Goal: Task Accomplishment & Management: Contribute content

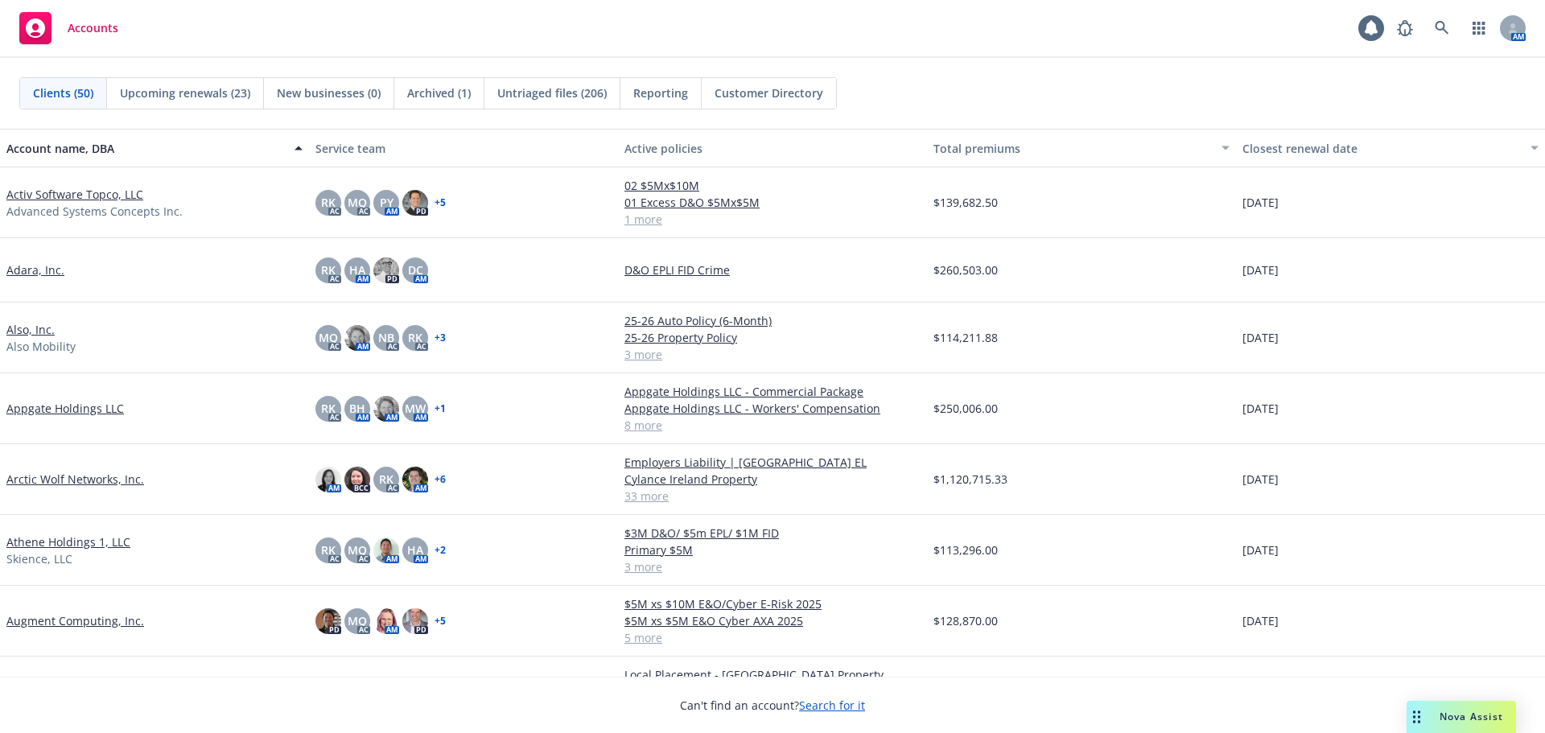
click at [105, 473] on link "Arctic Wolf Networks, Inc." at bounding box center [75, 479] width 138 height 17
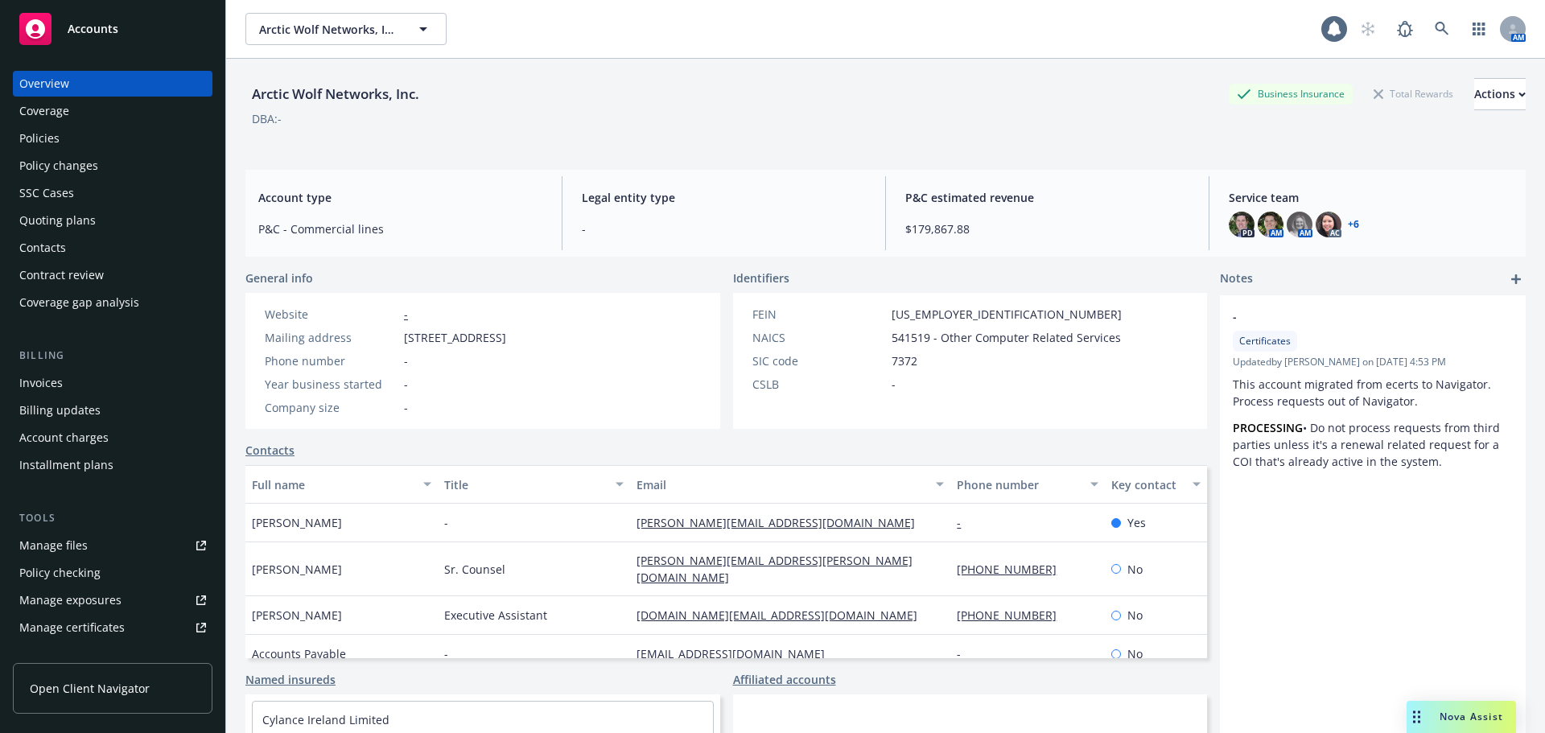
click at [45, 136] on div "Policies" at bounding box center [39, 139] width 40 height 26
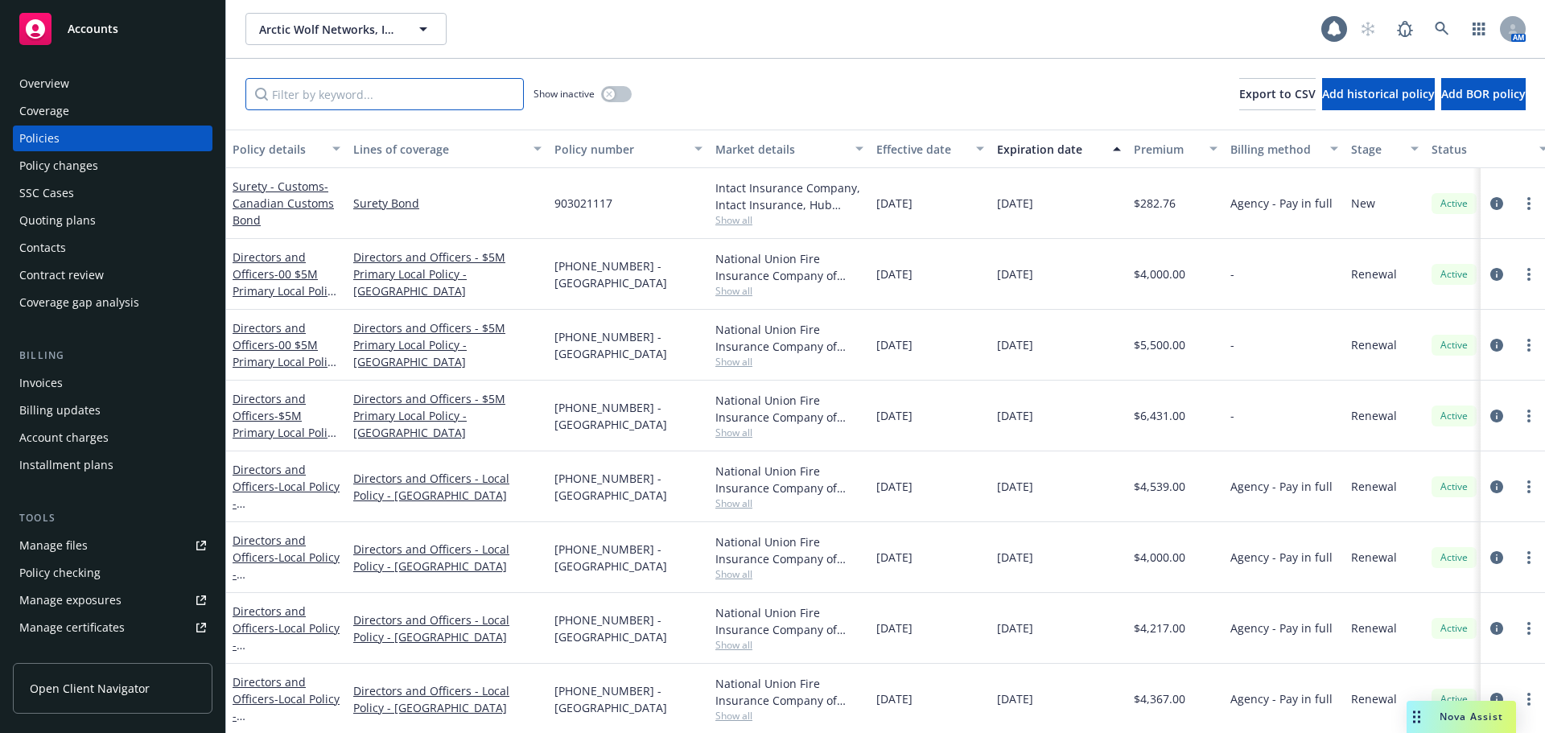
click at [364, 85] on input "Filter by keyword..." at bounding box center [384, 94] width 278 height 32
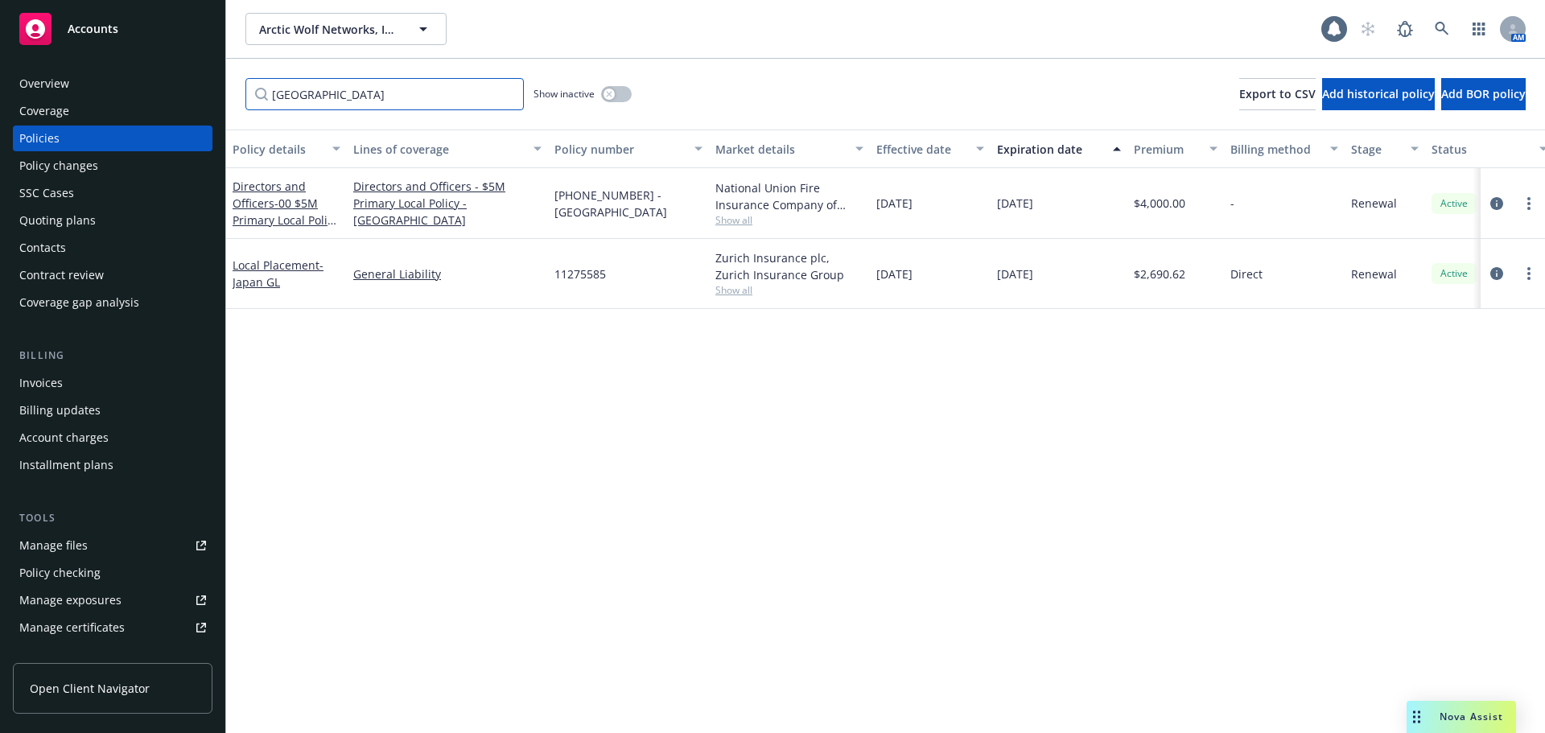
type input "[GEOGRAPHIC_DATA]"
click at [286, 264] on link "Local Placement - [GEOGRAPHIC_DATA] GL" at bounding box center [278, 274] width 91 height 32
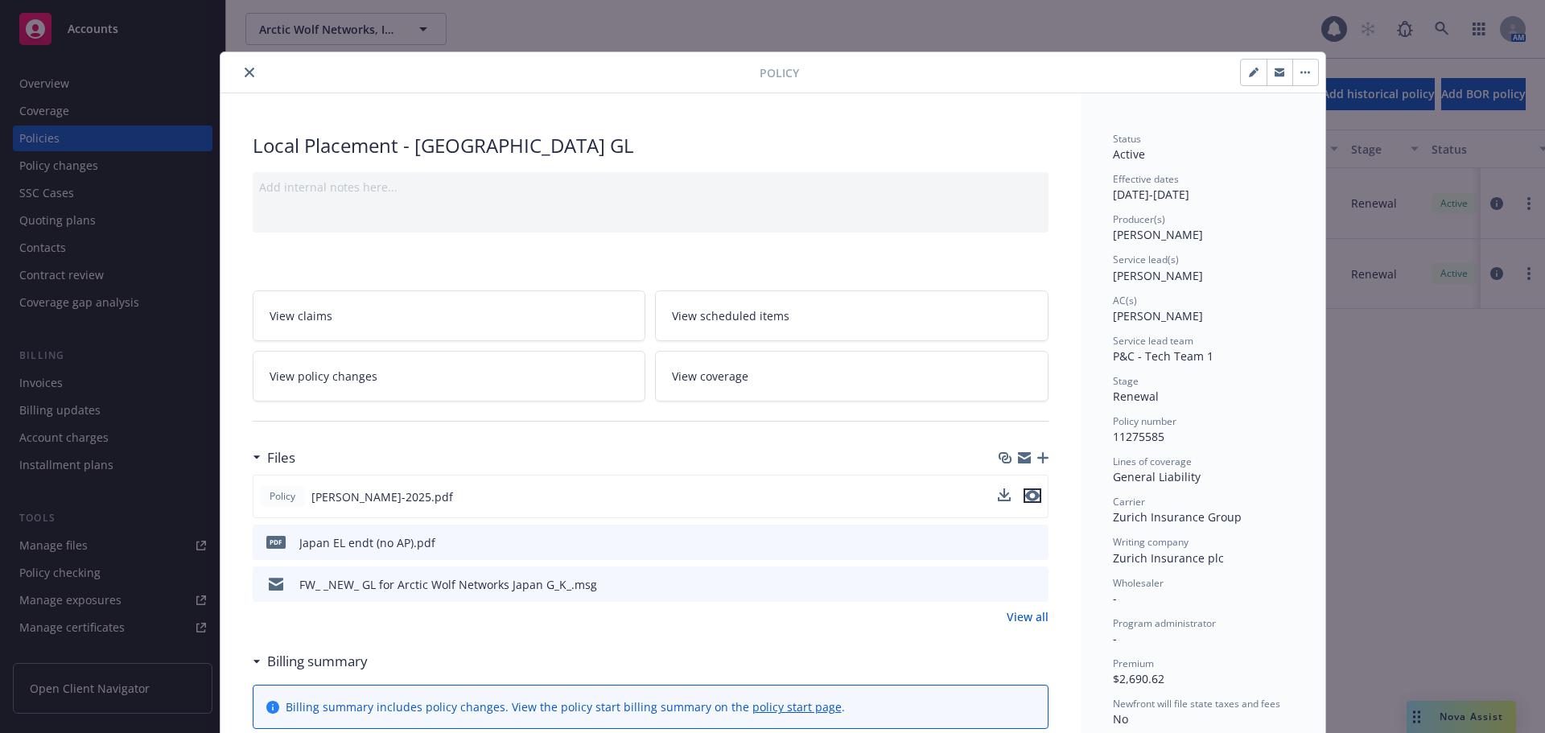
click at [1033, 495] on button "preview file" at bounding box center [1033, 495] width 18 height 14
click at [1026, 537] on icon "preview file" at bounding box center [1033, 541] width 14 height 11
click at [1037, 452] on icon "button" at bounding box center [1042, 457] width 11 height 11
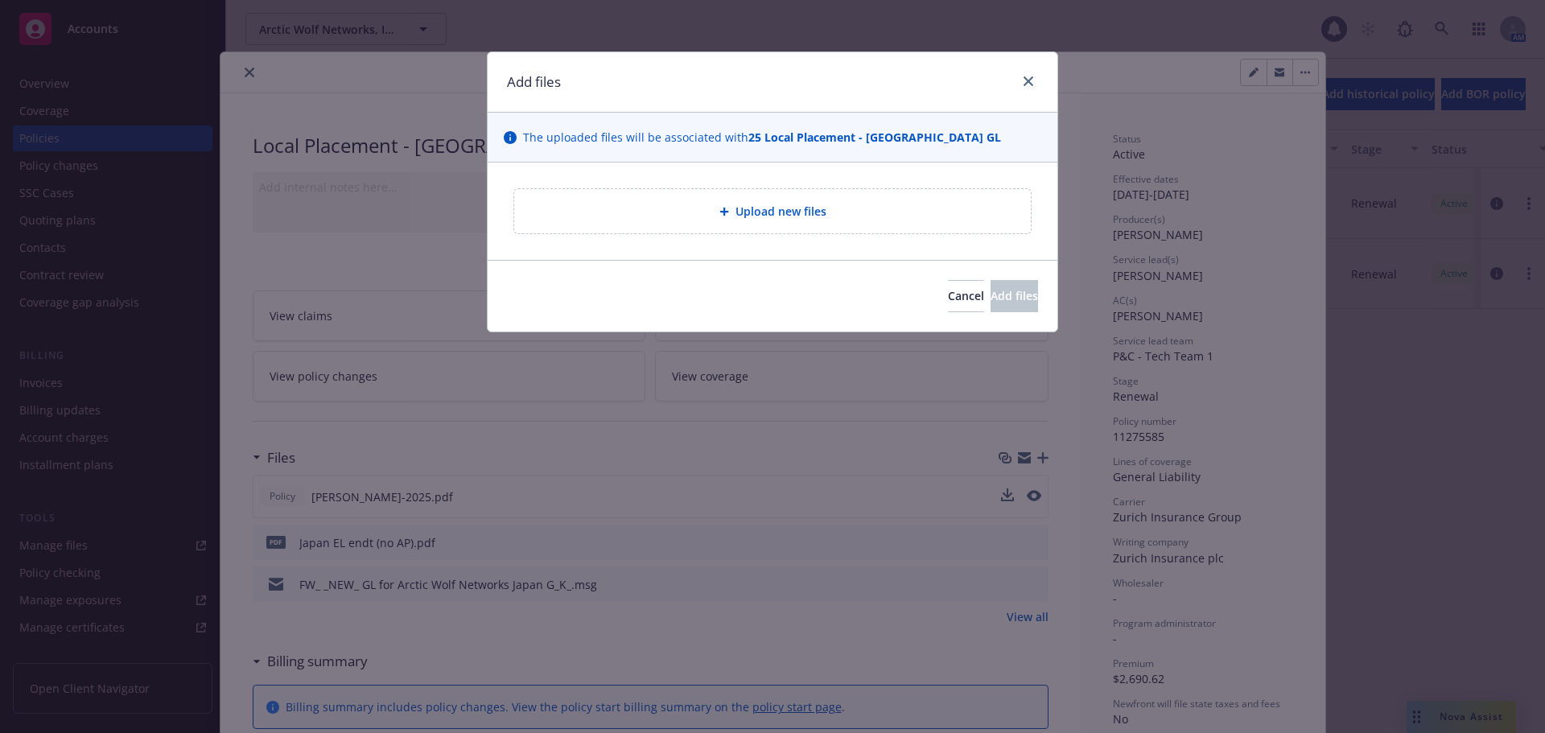
type textarea "x"
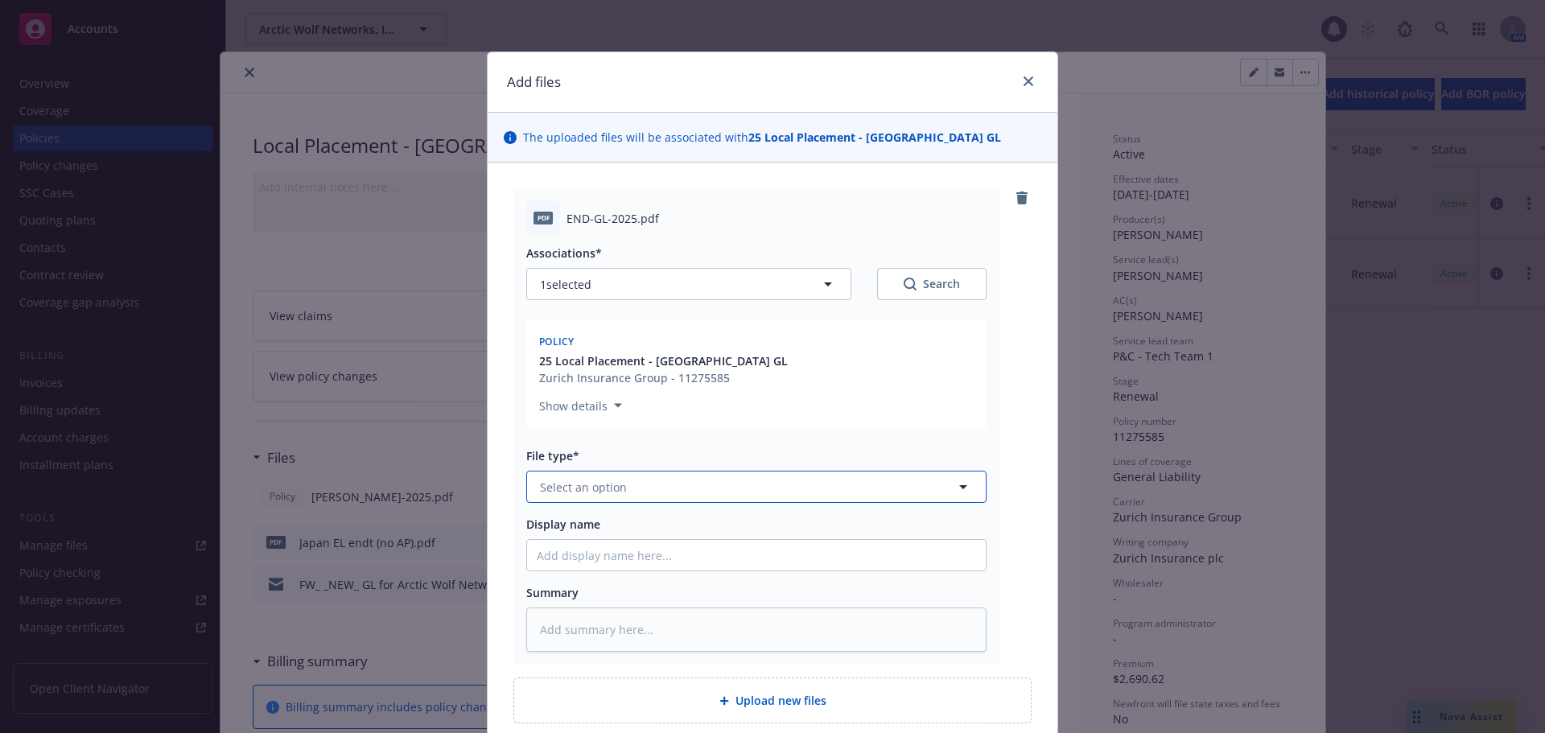
click at [654, 494] on button "Select an option" at bounding box center [756, 487] width 460 height 32
type input "oth"
click at [629, 528] on div "Other" at bounding box center [756, 531] width 439 height 23
click at [1023, 520] on div "pdf END-GL-2025.pdf Associations* 1 selected Search Policy 25 Local Placement -…" at bounding box center [772, 426] width 518 height 476
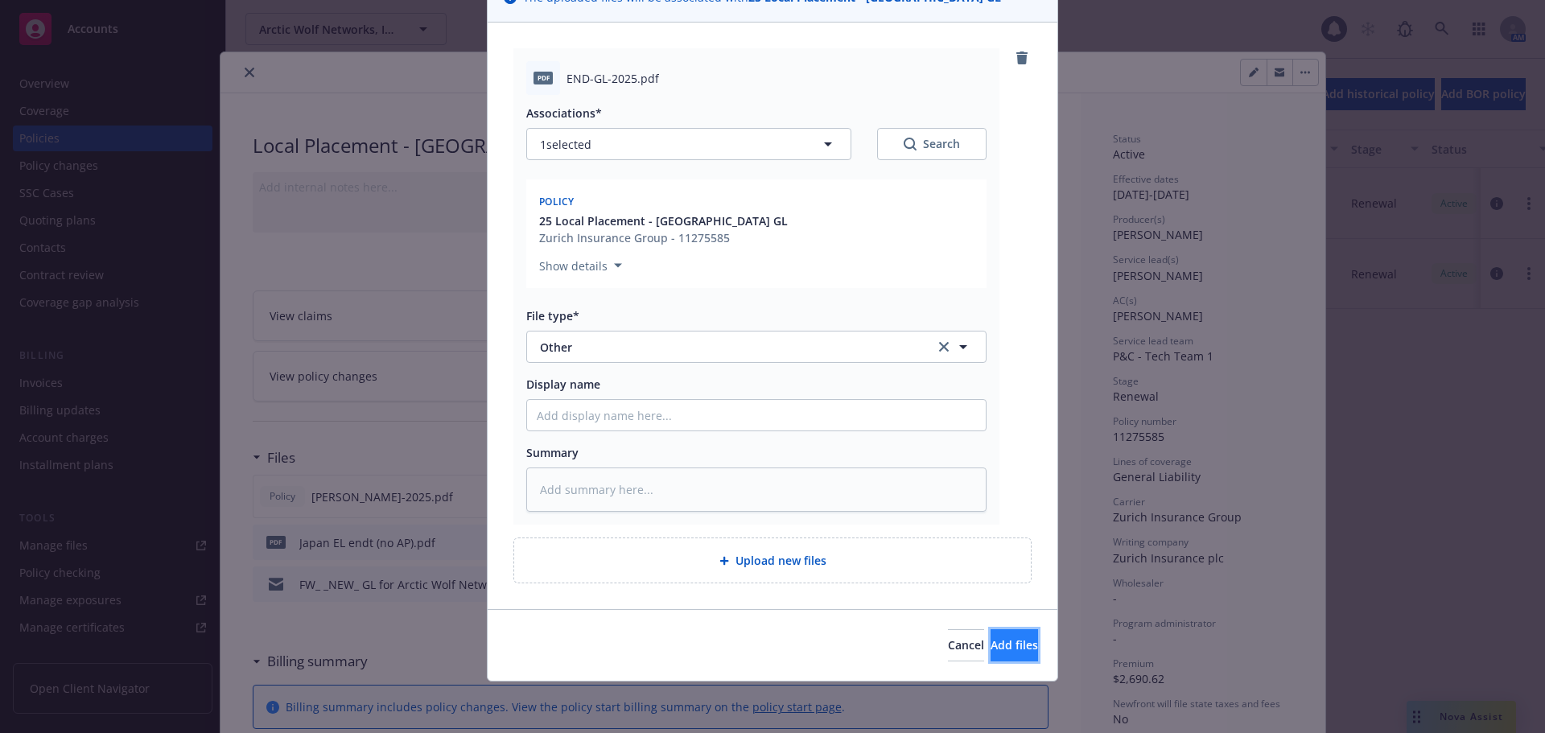
click at [1001, 650] on span "Add files" at bounding box center [1014, 644] width 47 height 15
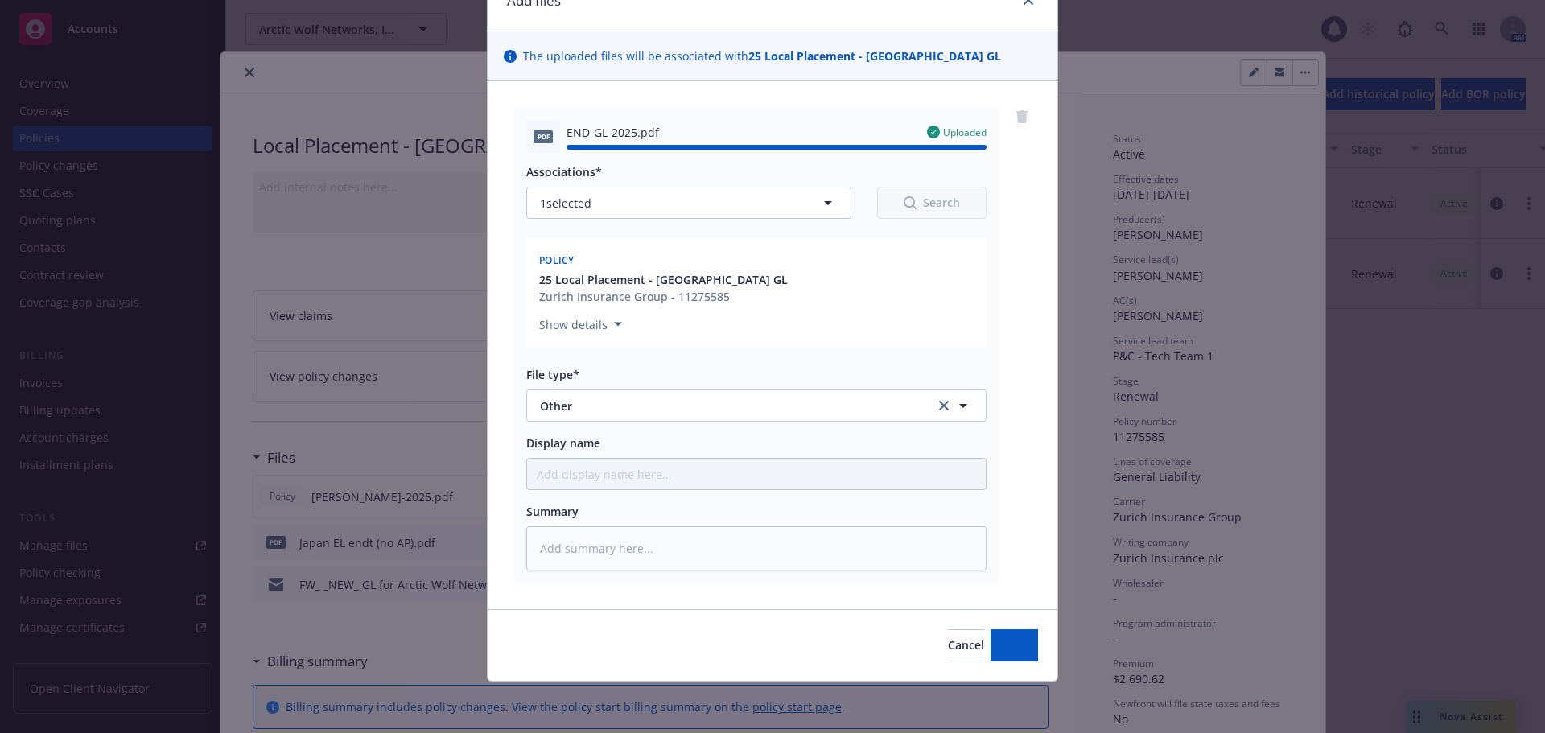
type textarea "x"
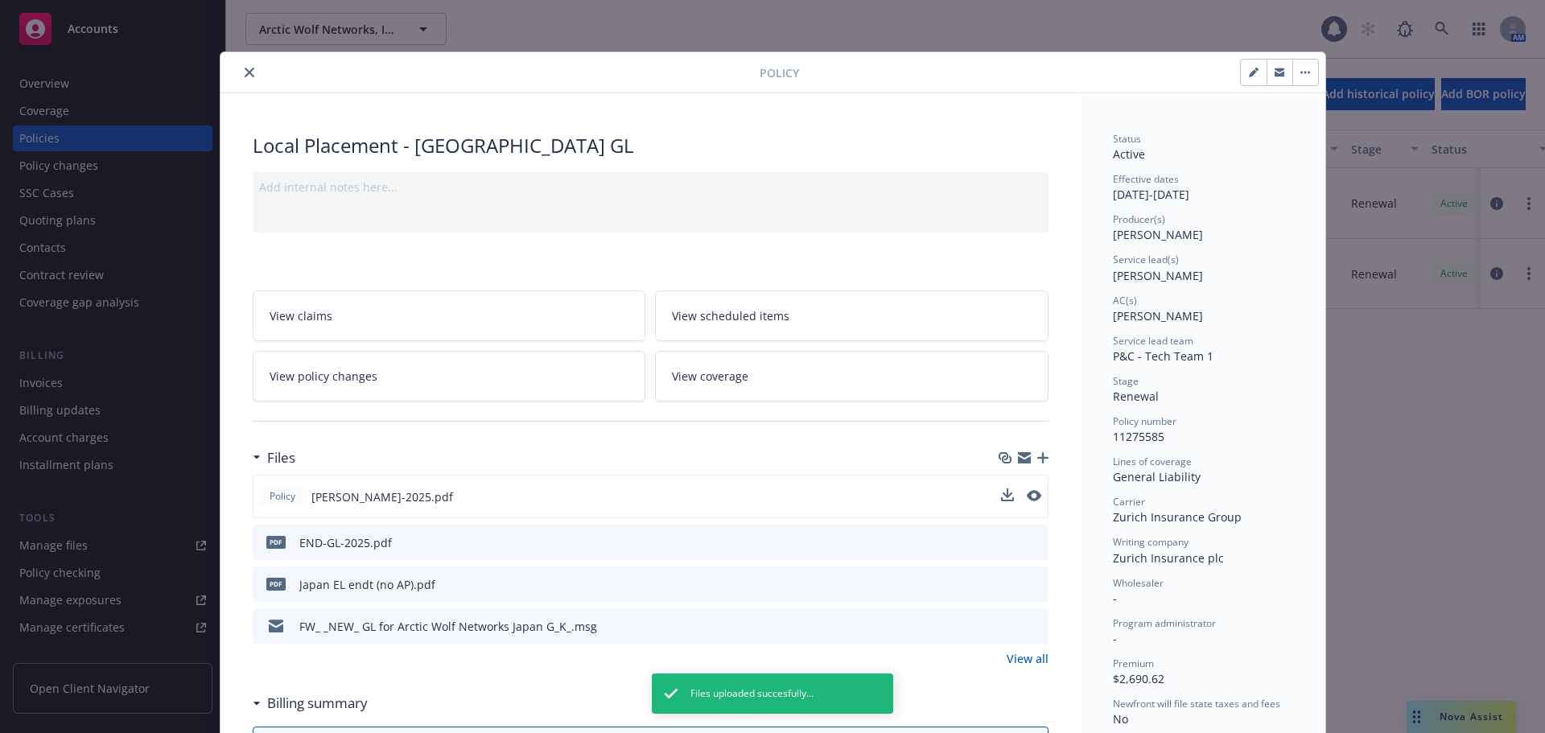
click at [245, 73] on icon "close" at bounding box center [250, 73] width 10 height 10
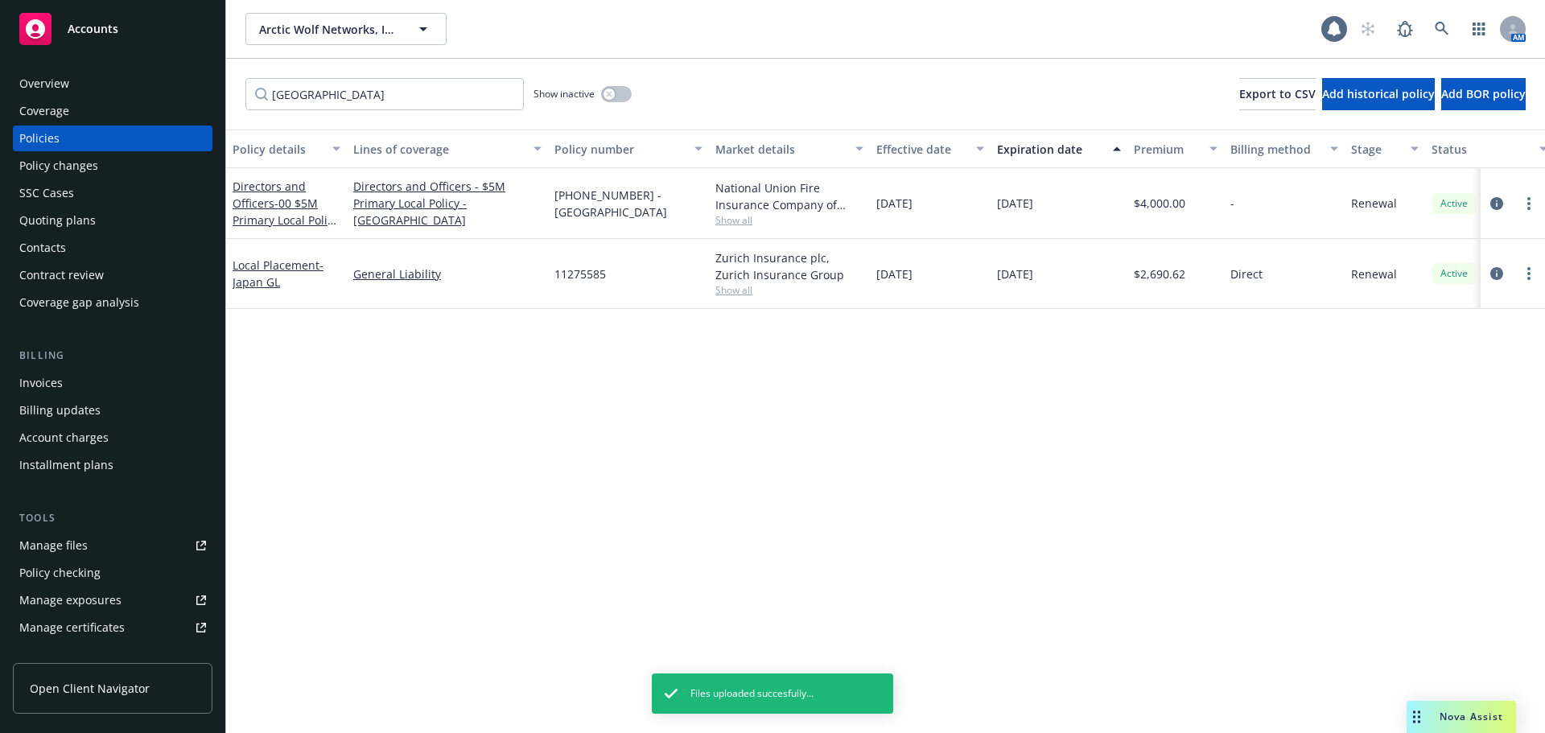
click at [166, 30] on div "Accounts" at bounding box center [112, 29] width 187 height 32
